Goal: Information Seeking & Learning: Compare options

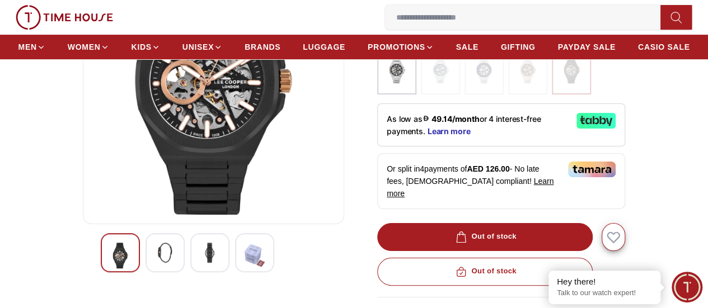
scroll to position [112, 0]
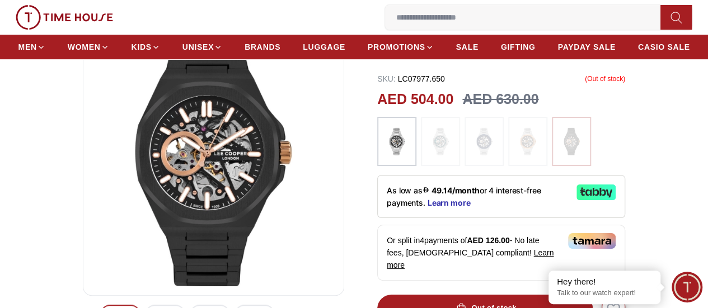
click at [383, 161] on img at bounding box center [397, 142] width 28 height 38
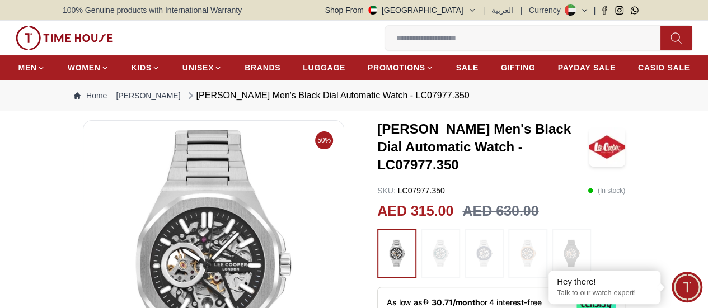
scroll to position [56, 0]
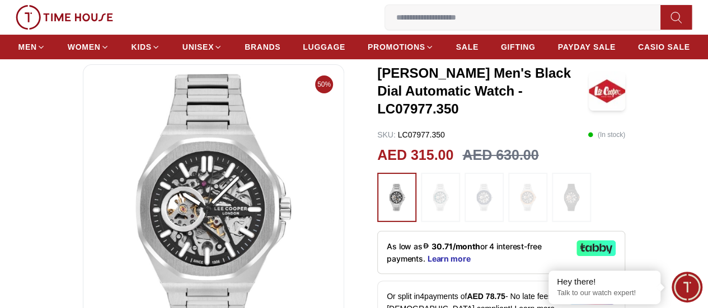
click at [431, 216] on img at bounding box center [440, 197] width 28 height 38
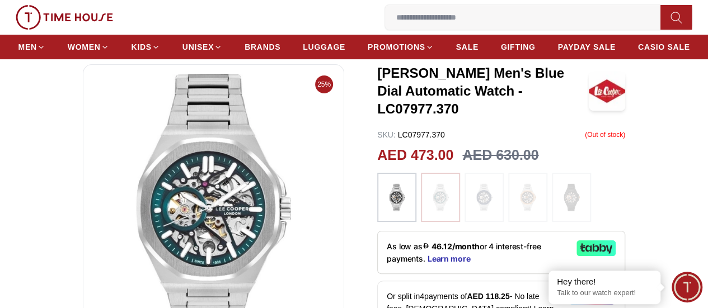
click at [471, 217] on img at bounding box center [484, 197] width 28 height 38
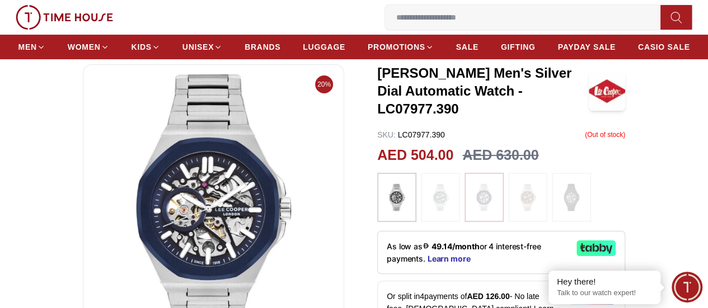
click at [521, 217] on img at bounding box center [528, 197] width 28 height 38
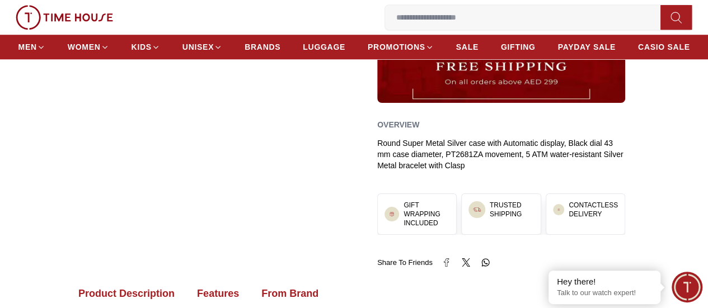
scroll to position [448, 0]
